Goal: Check status

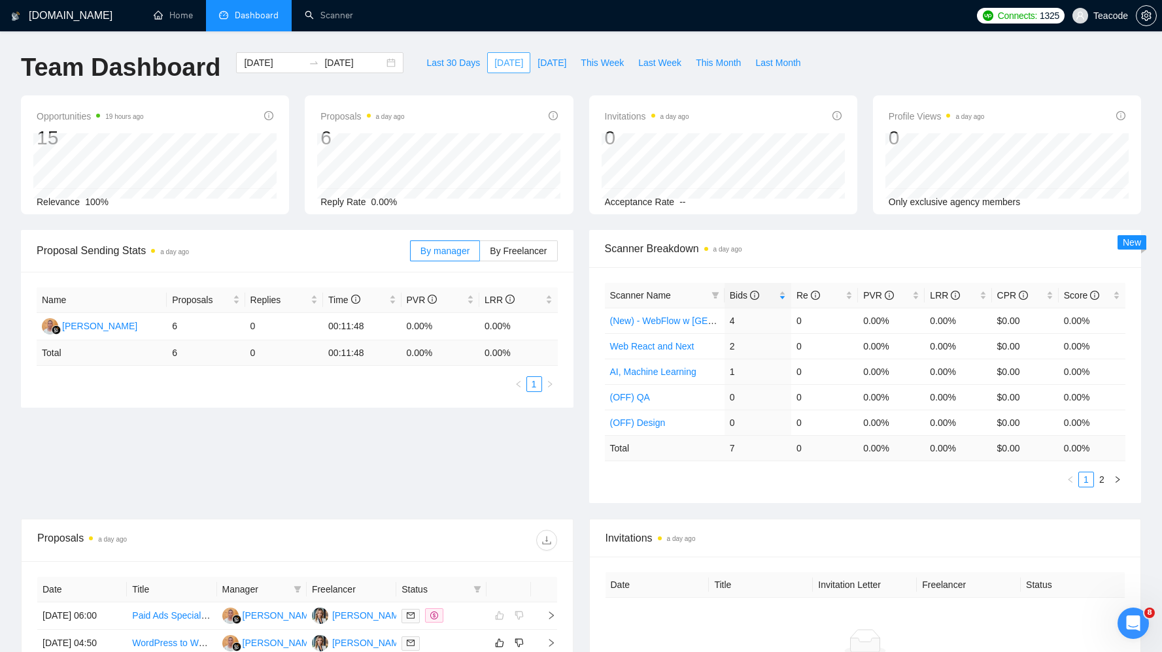
click at [494, 66] on span "[DATE]" at bounding box center [508, 63] width 29 height 14
click at [746, 300] on span "Bids" at bounding box center [744, 295] width 29 height 10
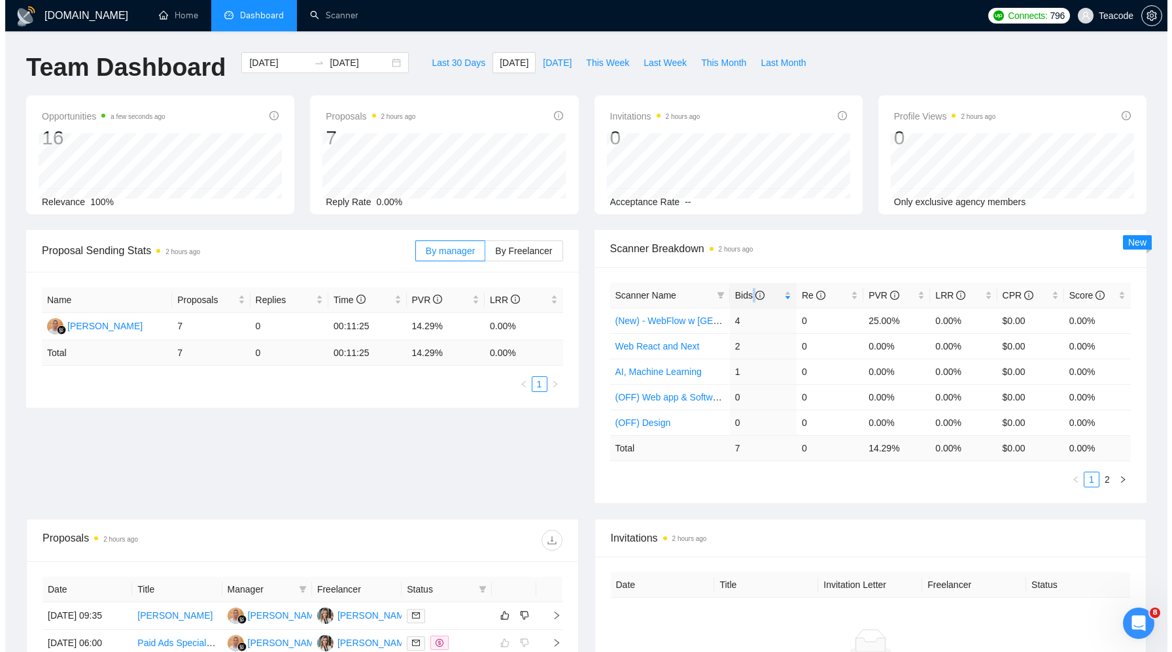
scroll to position [238, 0]
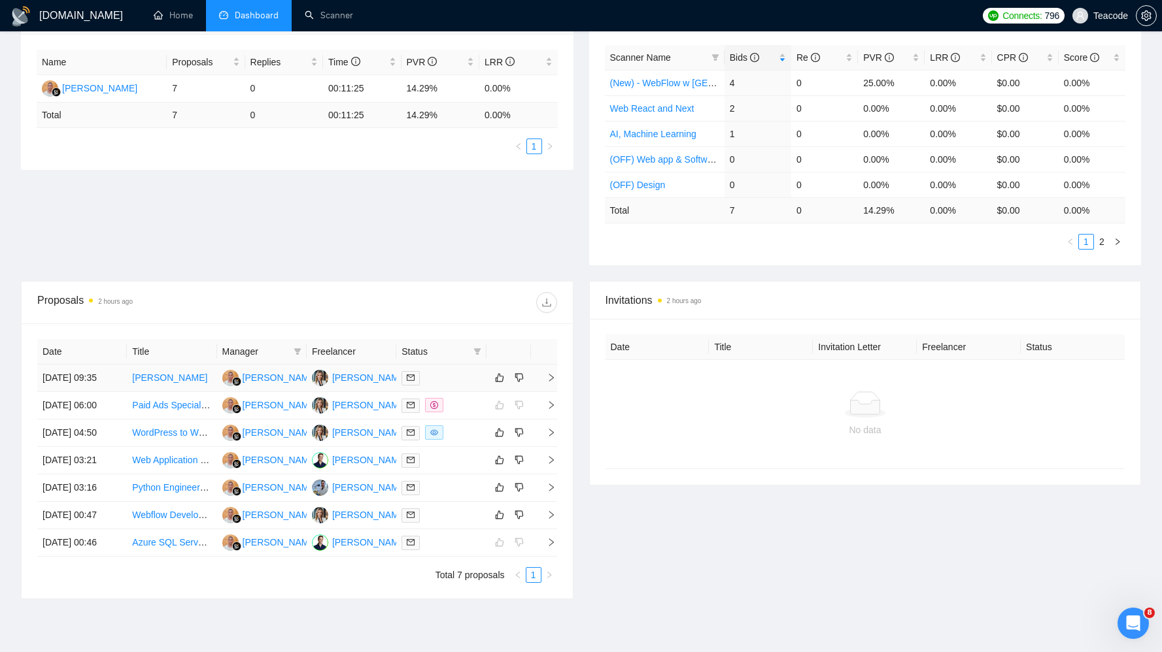
click at [193, 373] on td "[PERSON_NAME]" at bounding box center [172, 378] width 90 height 27
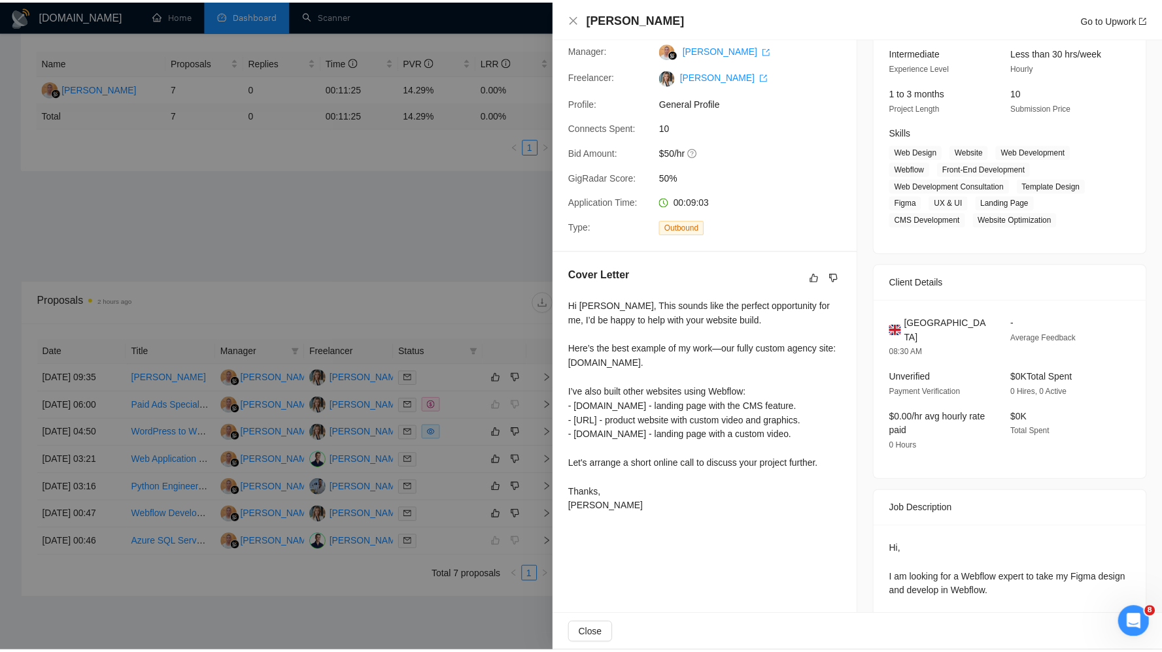
scroll to position [62, 0]
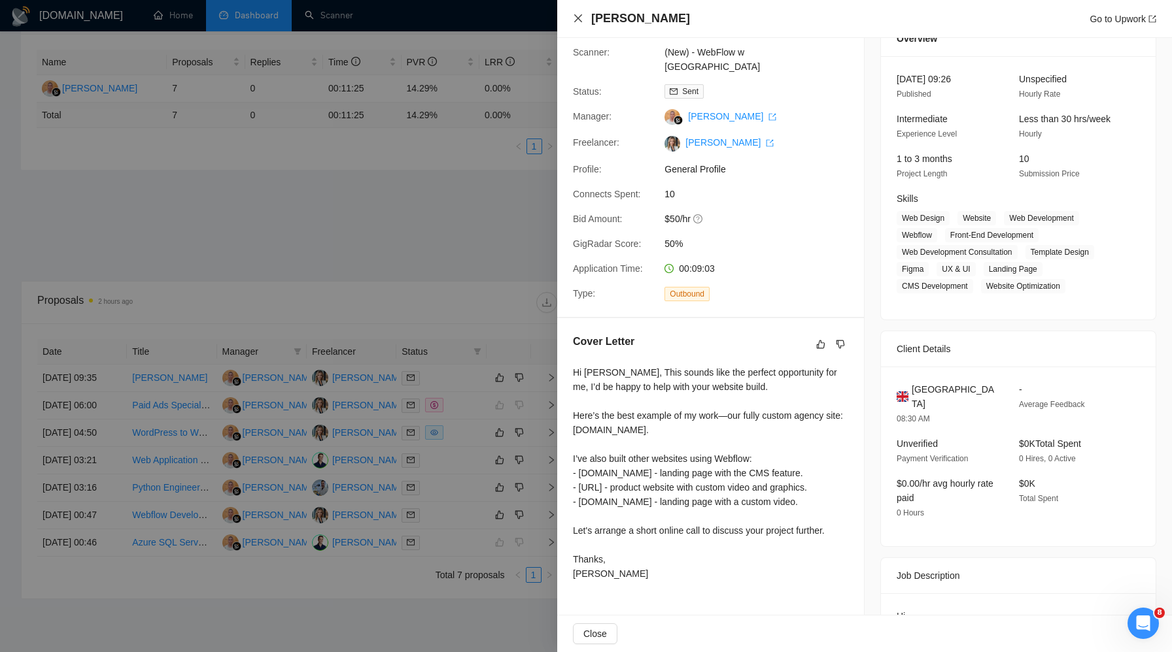
click at [577, 17] on icon "close" at bounding box center [578, 18] width 8 height 8
